Goal: Navigation & Orientation: Find specific page/section

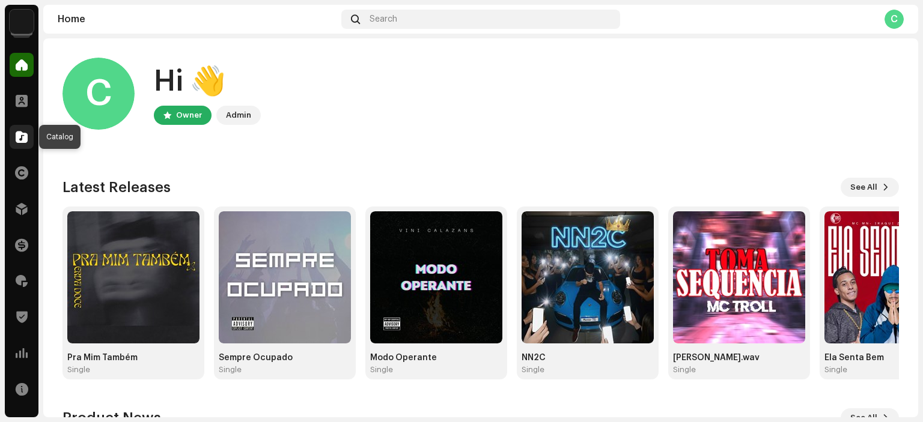
click at [23, 141] on span at bounding box center [22, 137] width 12 height 10
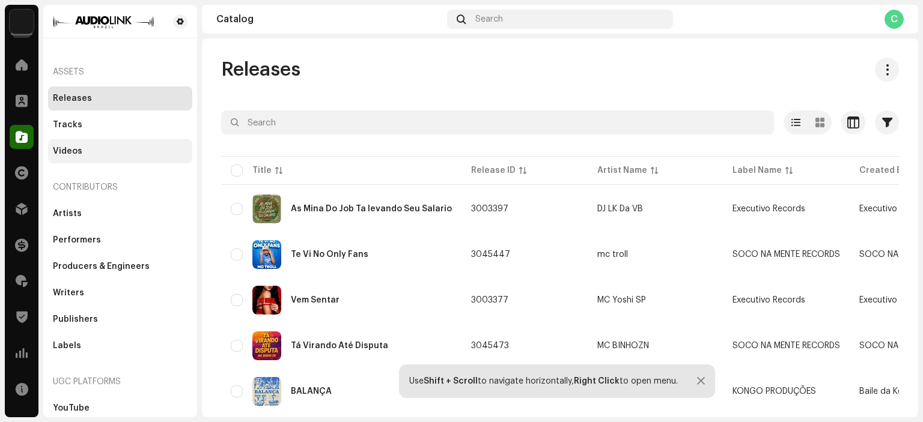
click at [85, 143] on div "Videos" at bounding box center [120, 151] width 144 height 24
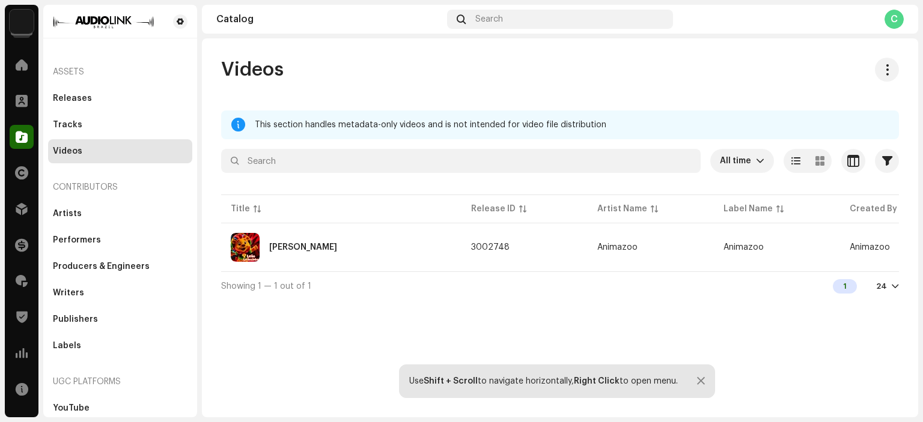
click at [515, 323] on div "Videos This section handles metadata-only videos and is not intended for video …" at bounding box center [560, 227] width 716 height 379
